Goal: Check status: Check status

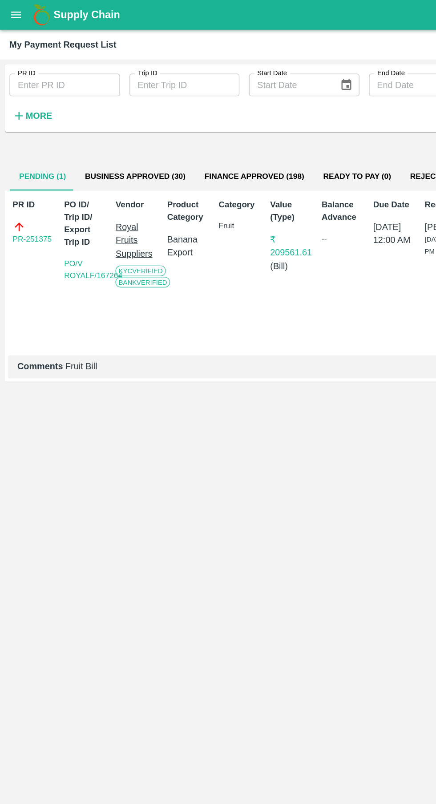
click at [31, 83] on strong "More" at bounding box center [29, 86] width 20 height 7
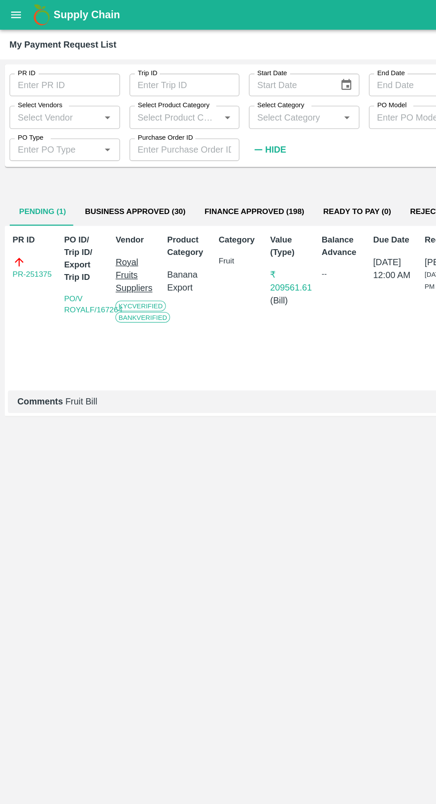
click at [51, 87] on input "Select Vendors" at bounding box center [41, 88] width 63 height 12
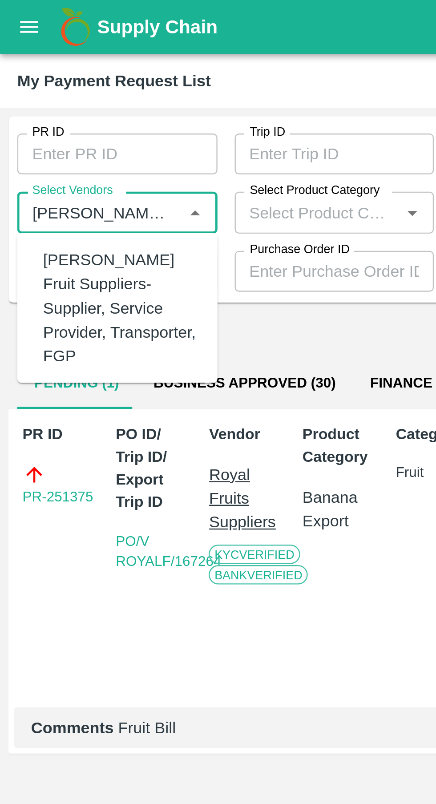
click at [43, 119] on div "[PERSON_NAME] Fruit Suppliers-Supplier, Service Provider, Transporter, FGP" at bounding box center [50, 127] width 65 height 49
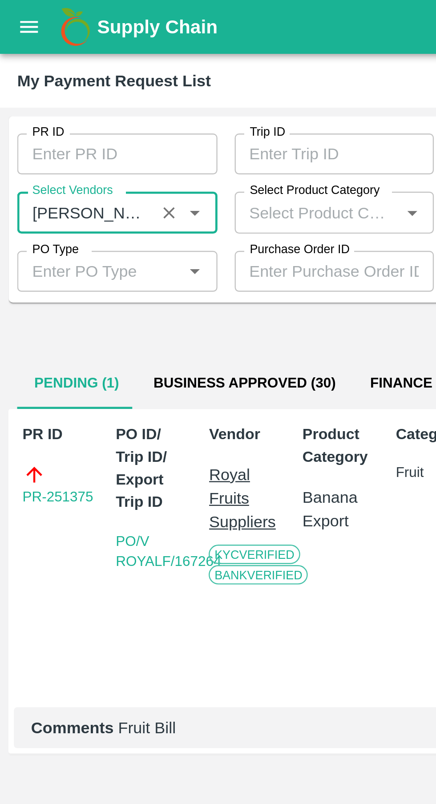
type input "[PERSON_NAME] Fruit Suppliers-Supplier, Service Provider, Transporter, FGP"
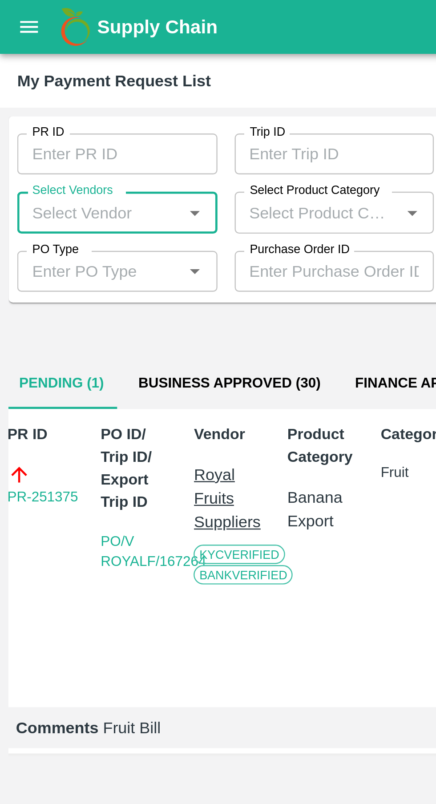
click at [48, 86] on input "Select Vendors" at bounding box center [41, 88] width 63 height 12
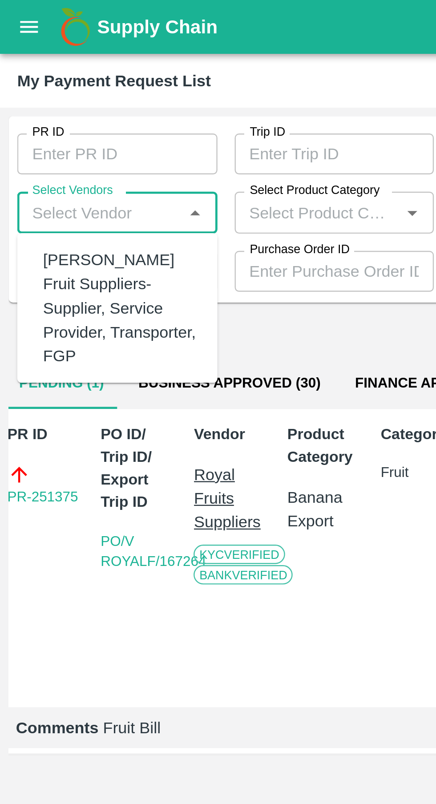
click at [50, 128] on div "[PERSON_NAME] Fruit Suppliers-Supplier, Service Provider, Transporter, FGP" at bounding box center [50, 127] width 65 height 49
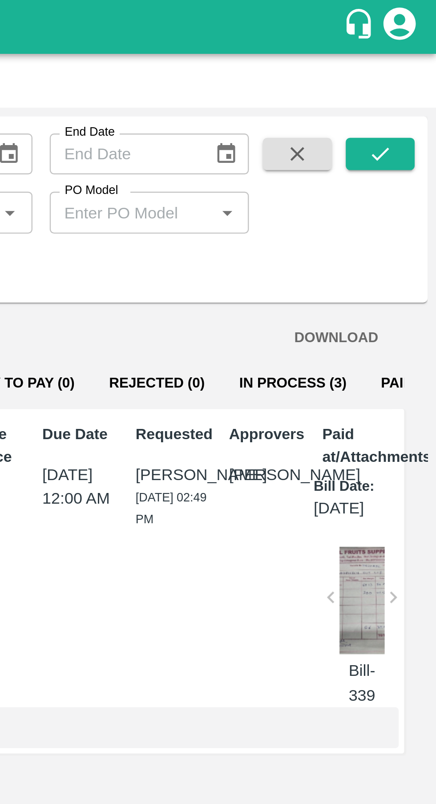
scroll to position [0, 0]
type input "[PERSON_NAME] Fruit Suppliers-Supplier, Service Provider, Transporter, FGP"
click at [412, 59] on icon "submit" at bounding box center [413, 64] width 10 height 10
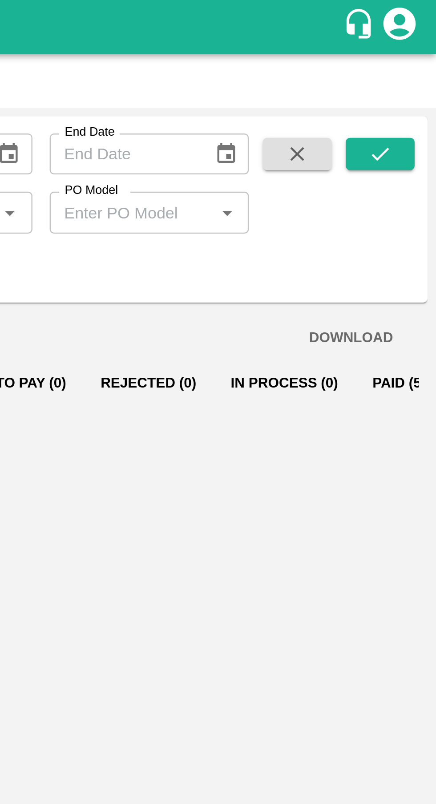
click at [416, 60] on icon "submit" at bounding box center [413, 64] width 10 height 10
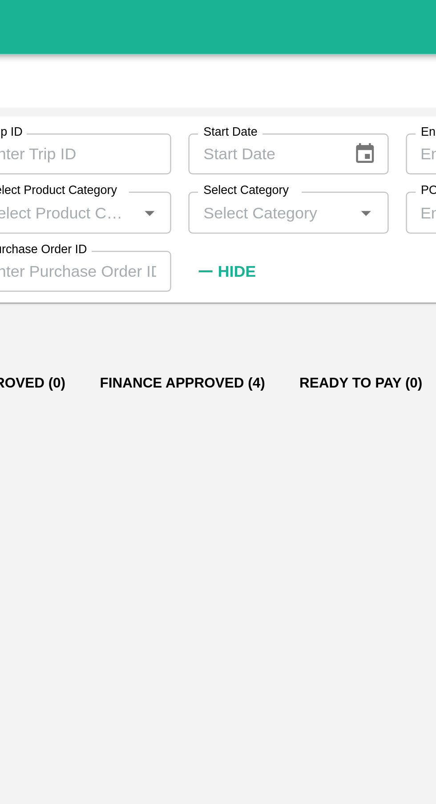
click at [185, 154] on button "Finance Approved (4)" at bounding box center [184, 158] width 82 height 21
